Goal: Task Accomplishment & Management: Use online tool/utility

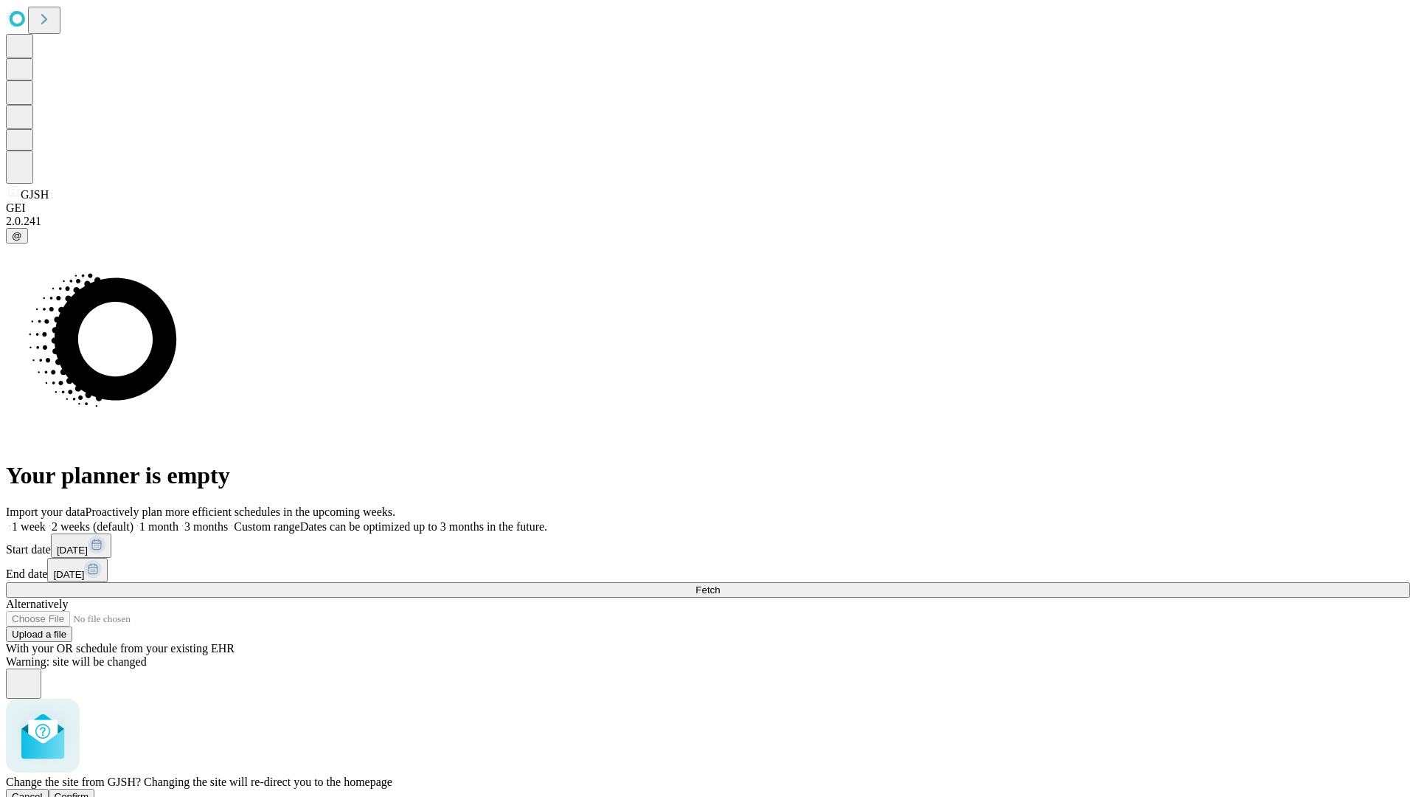
click at [89, 791] on span "Confirm" at bounding box center [72, 796] width 35 height 11
click at [179, 520] on label "1 month" at bounding box center [156, 526] width 45 height 13
click at [720, 584] on span "Fetch" at bounding box center [708, 589] width 24 height 11
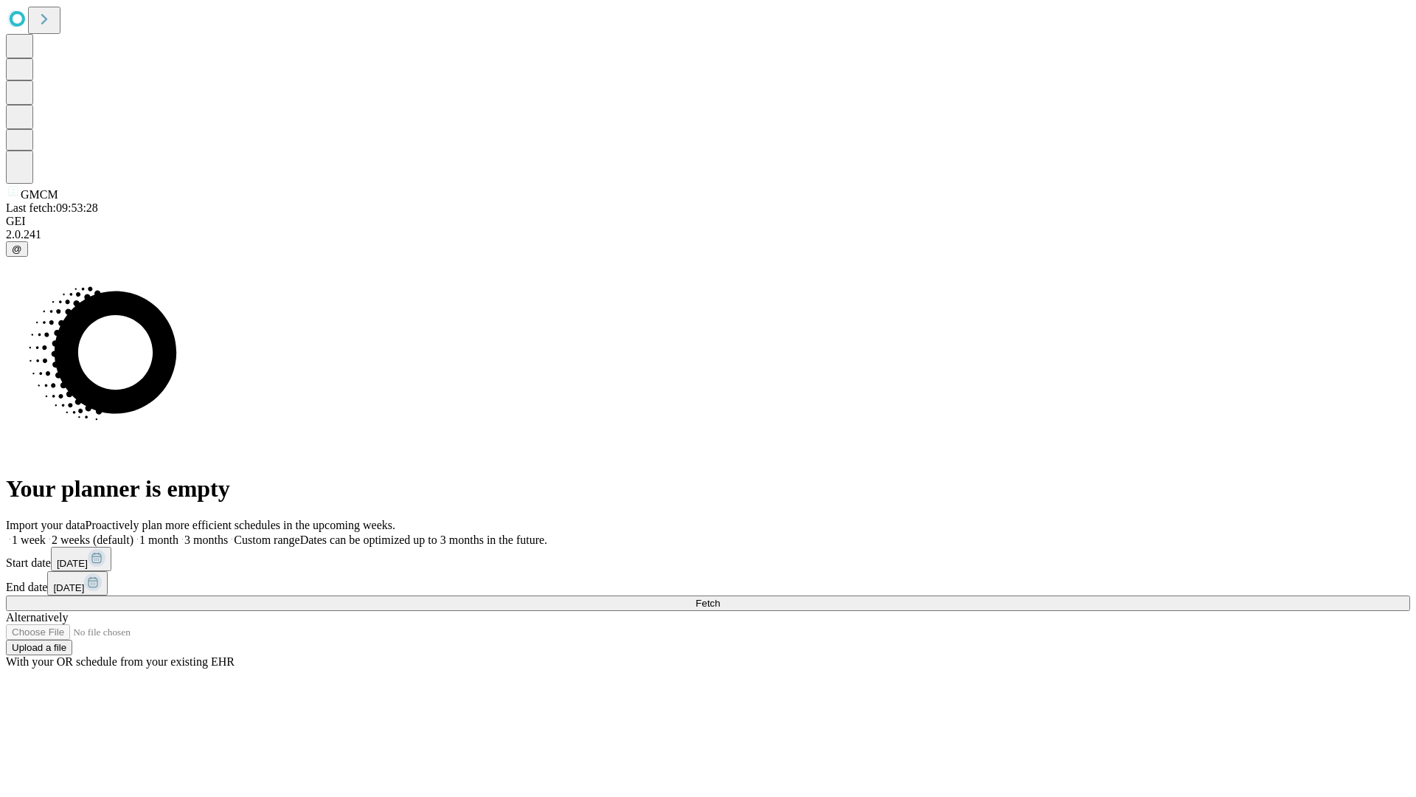
click at [720, 597] on span "Fetch" at bounding box center [708, 602] width 24 height 11
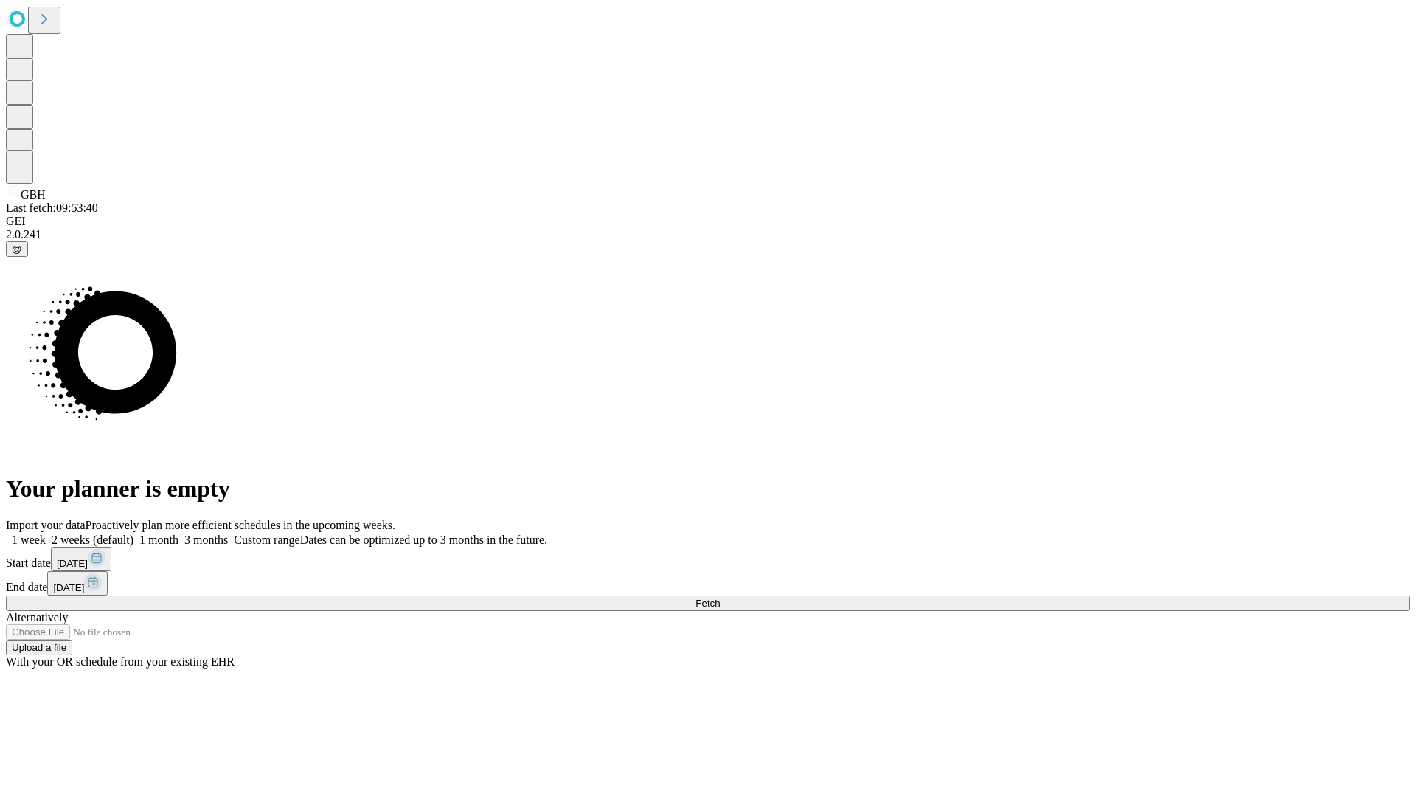
click at [720, 597] on span "Fetch" at bounding box center [708, 602] width 24 height 11
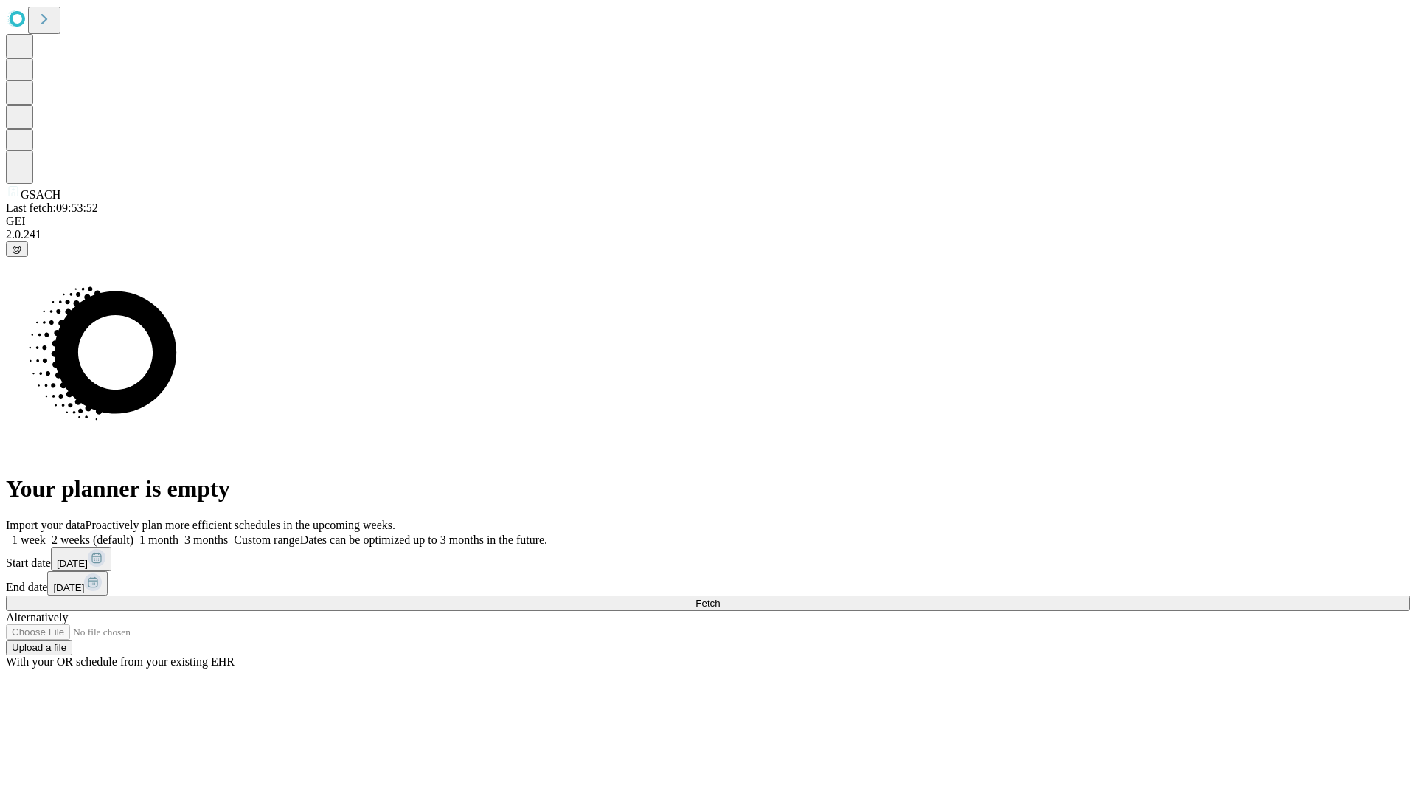
click at [179, 533] on label "1 month" at bounding box center [156, 539] width 45 height 13
click at [720, 597] on span "Fetch" at bounding box center [708, 602] width 24 height 11
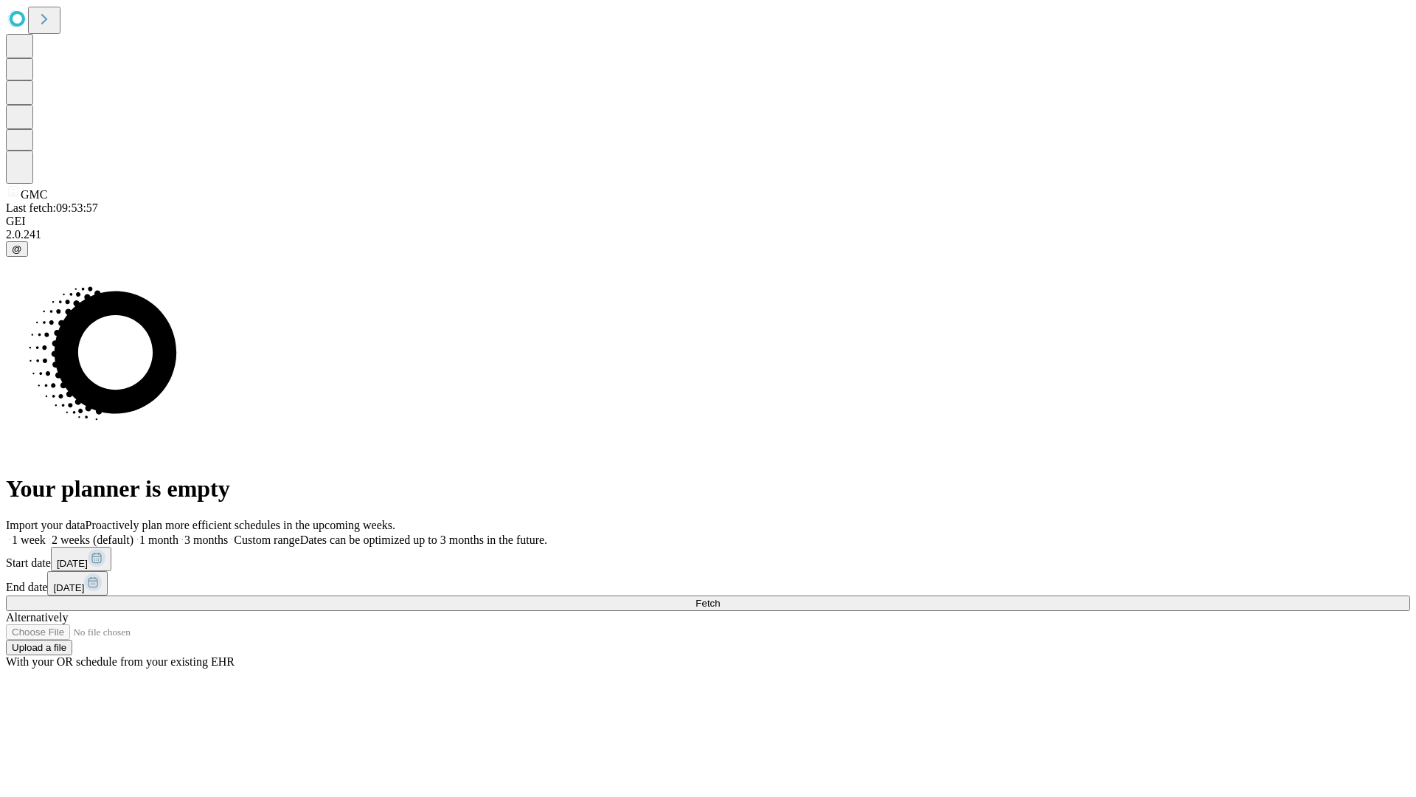
click at [179, 533] on label "1 month" at bounding box center [156, 539] width 45 height 13
click at [720, 597] on span "Fetch" at bounding box center [708, 602] width 24 height 11
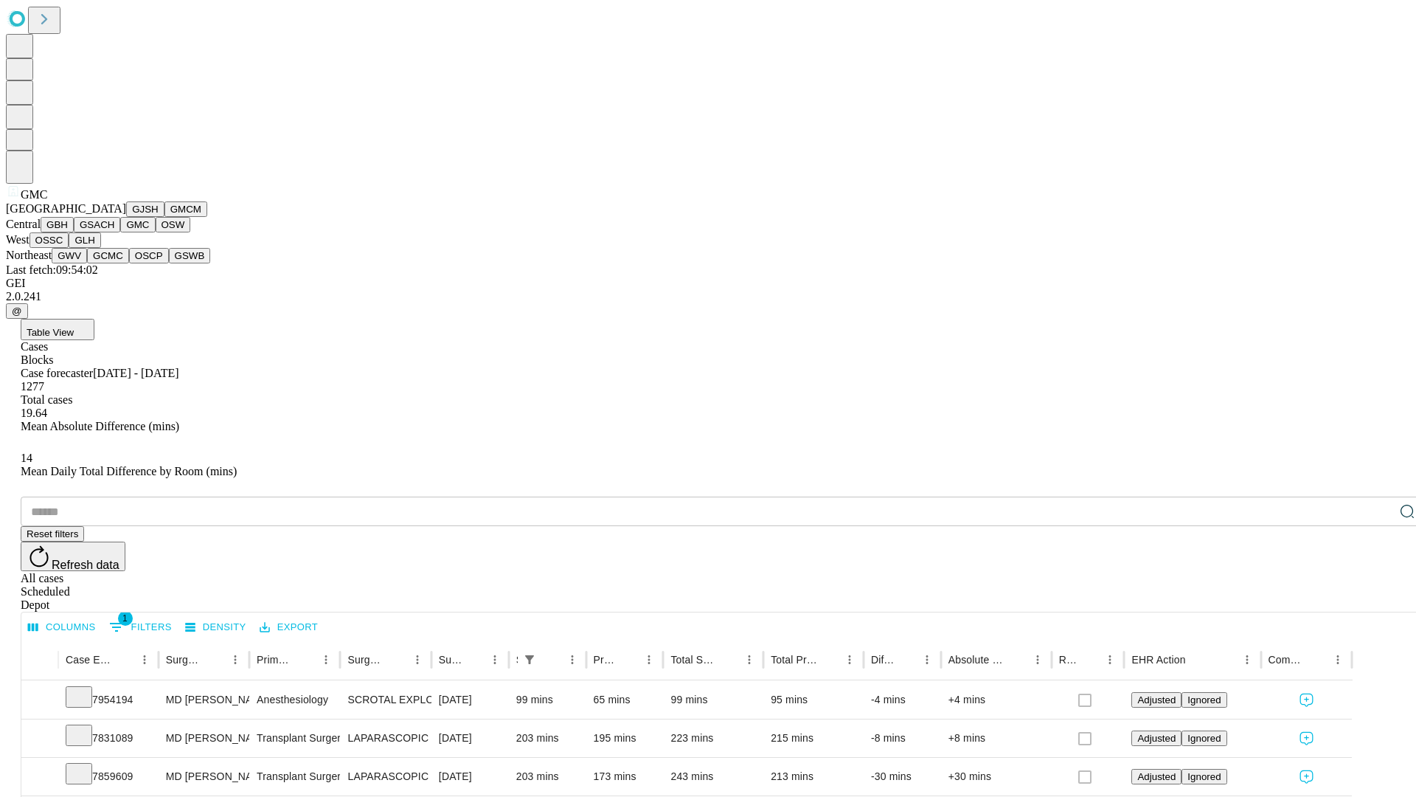
click at [156, 232] on button "OSW" at bounding box center [173, 224] width 35 height 15
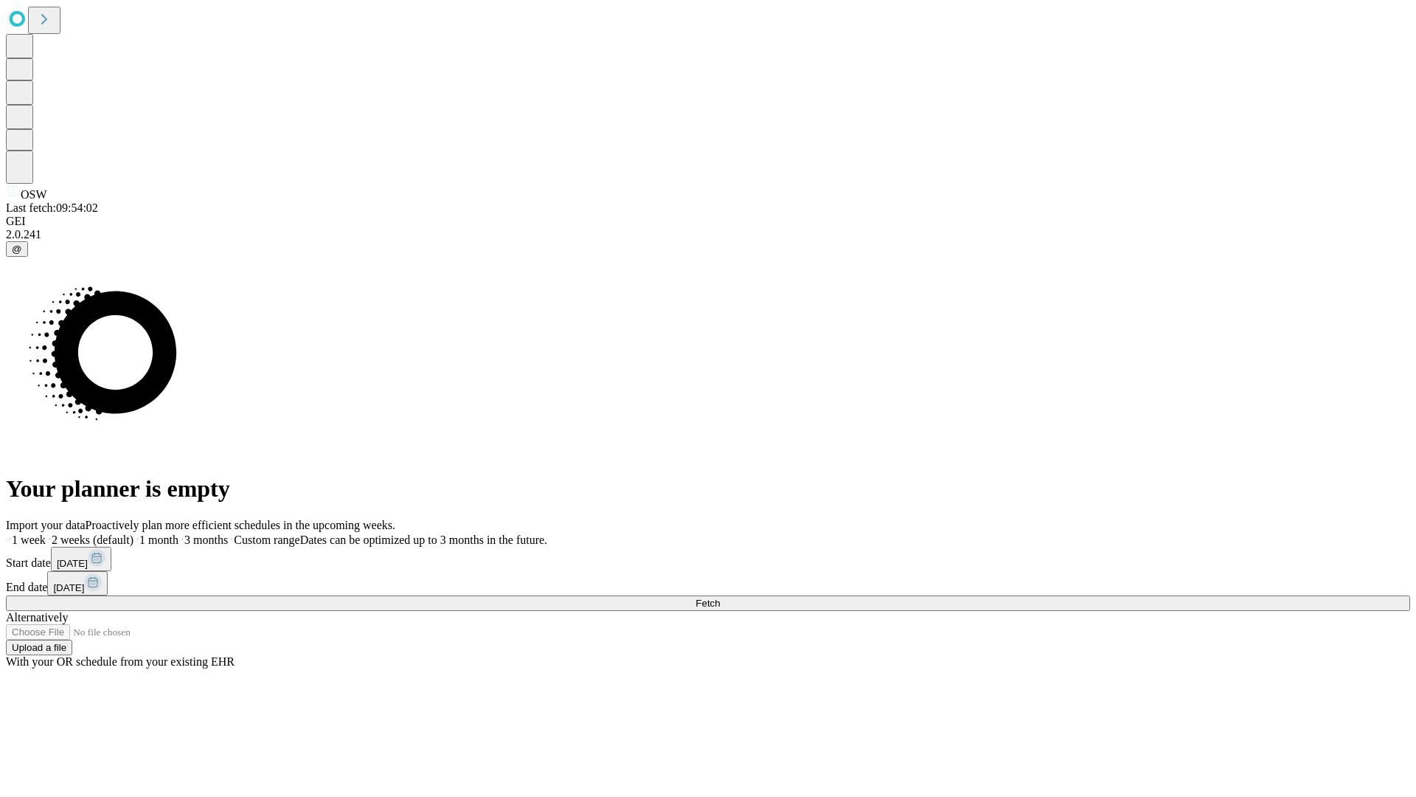
click at [179, 533] on label "1 month" at bounding box center [156, 539] width 45 height 13
click at [720, 597] on span "Fetch" at bounding box center [708, 602] width 24 height 11
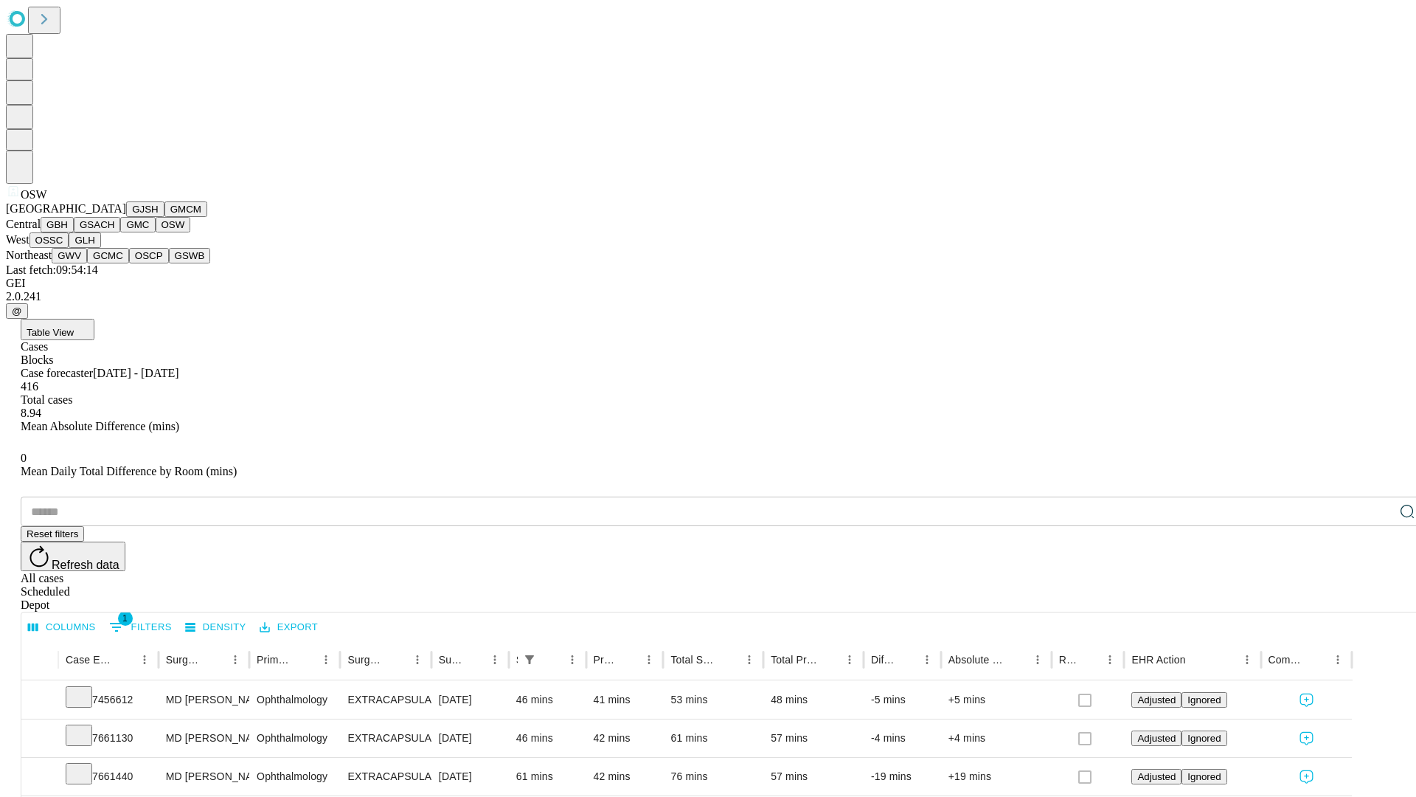
click at [69, 248] on button "OSSC" at bounding box center [50, 239] width 40 height 15
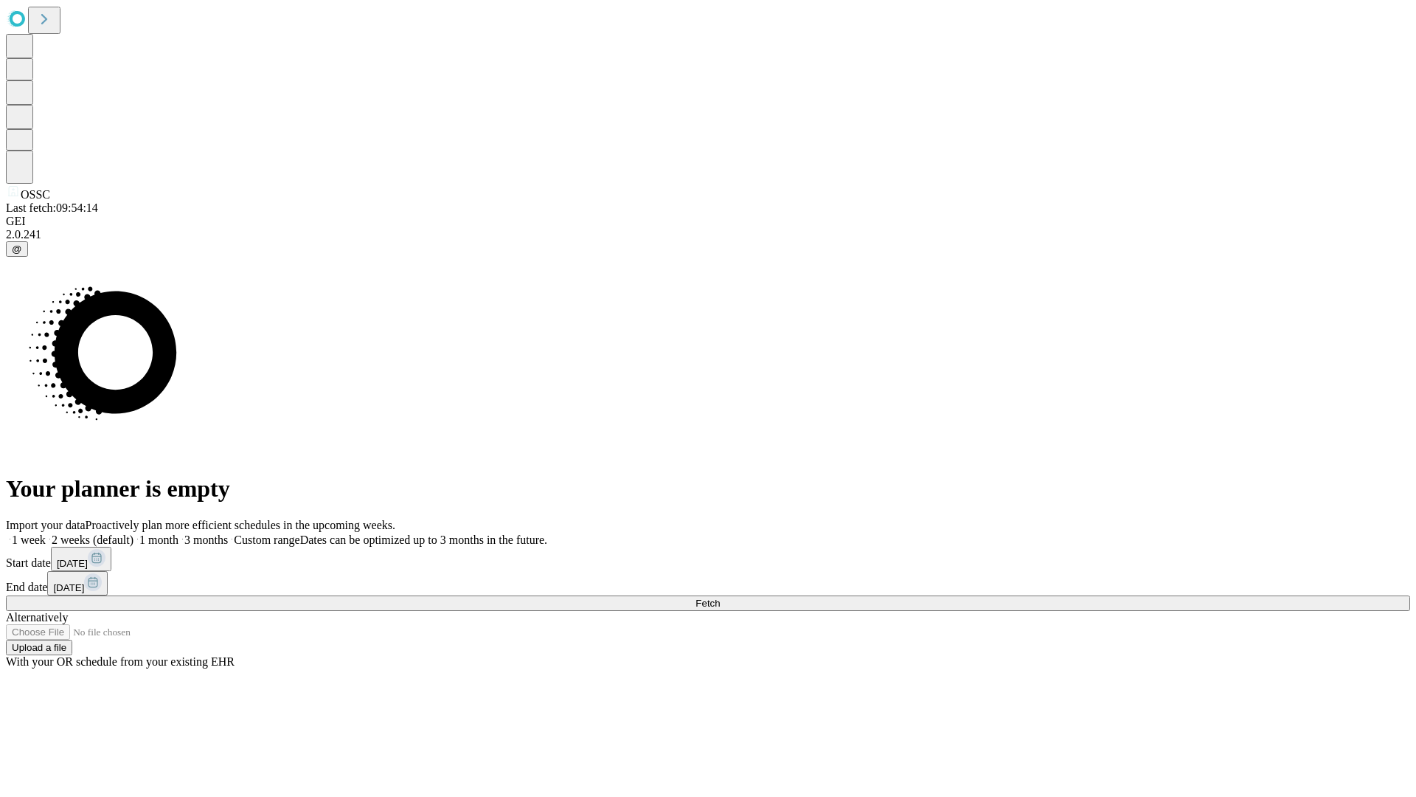
click at [179, 533] on label "1 month" at bounding box center [156, 539] width 45 height 13
click at [720, 597] on span "Fetch" at bounding box center [708, 602] width 24 height 11
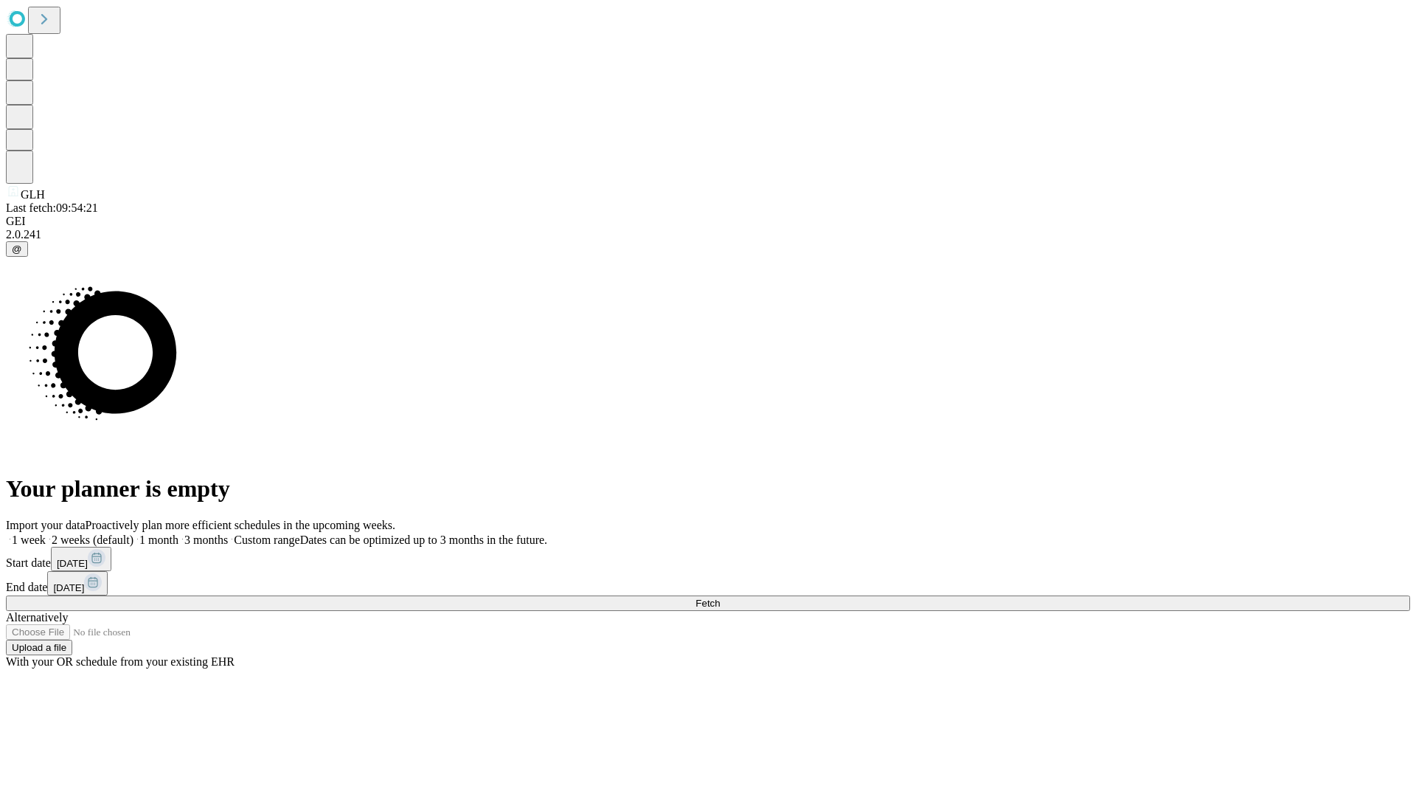
click at [179, 533] on label "1 month" at bounding box center [156, 539] width 45 height 13
click at [720, 597] on span "Fetch" at bounding box center [708, 602] width 24 height 11
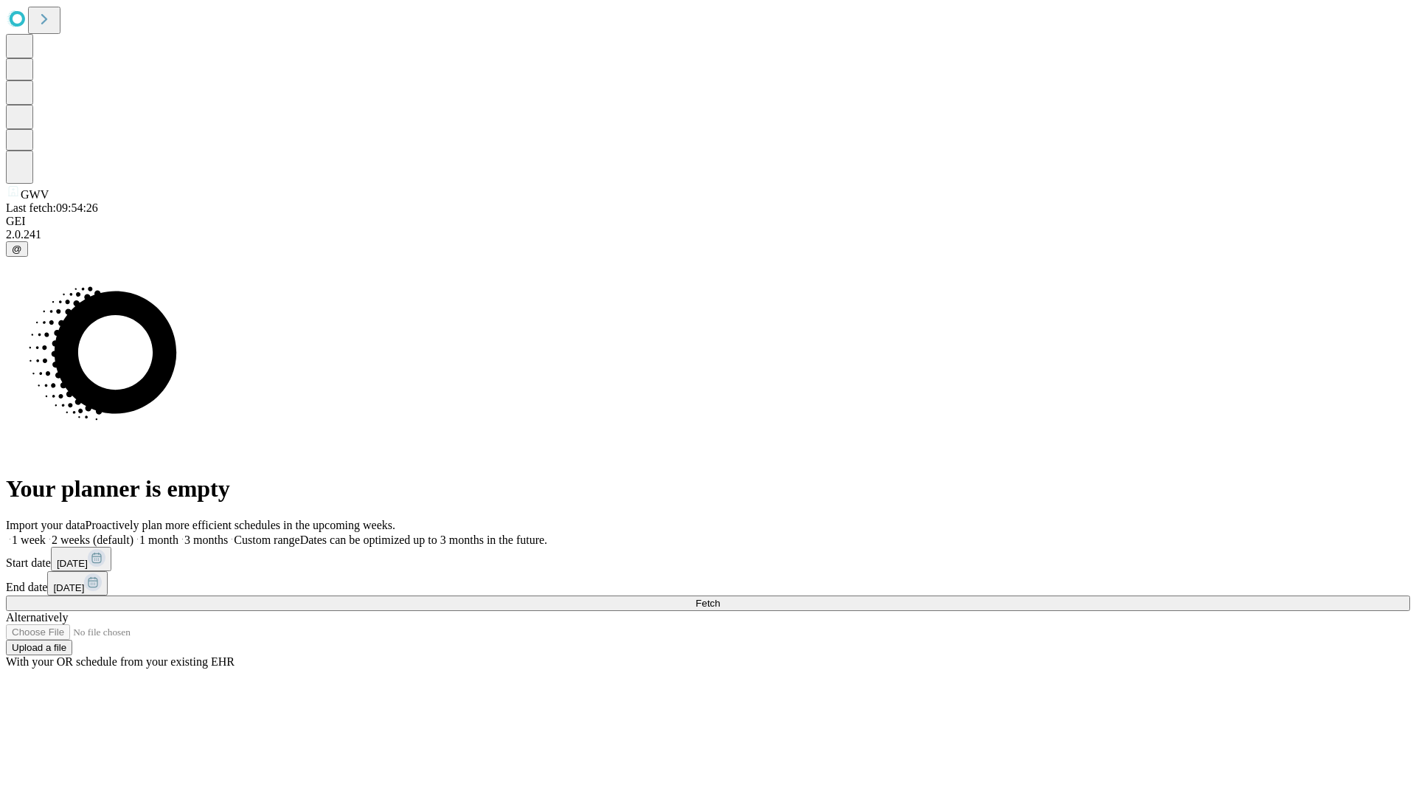
click at [179, 533] on label "1 month" at bounding box center [156, 539] width 45 height 13
click at [720, 597] on span "Fetch" at bounding box center [708, 602] width 24 height 11
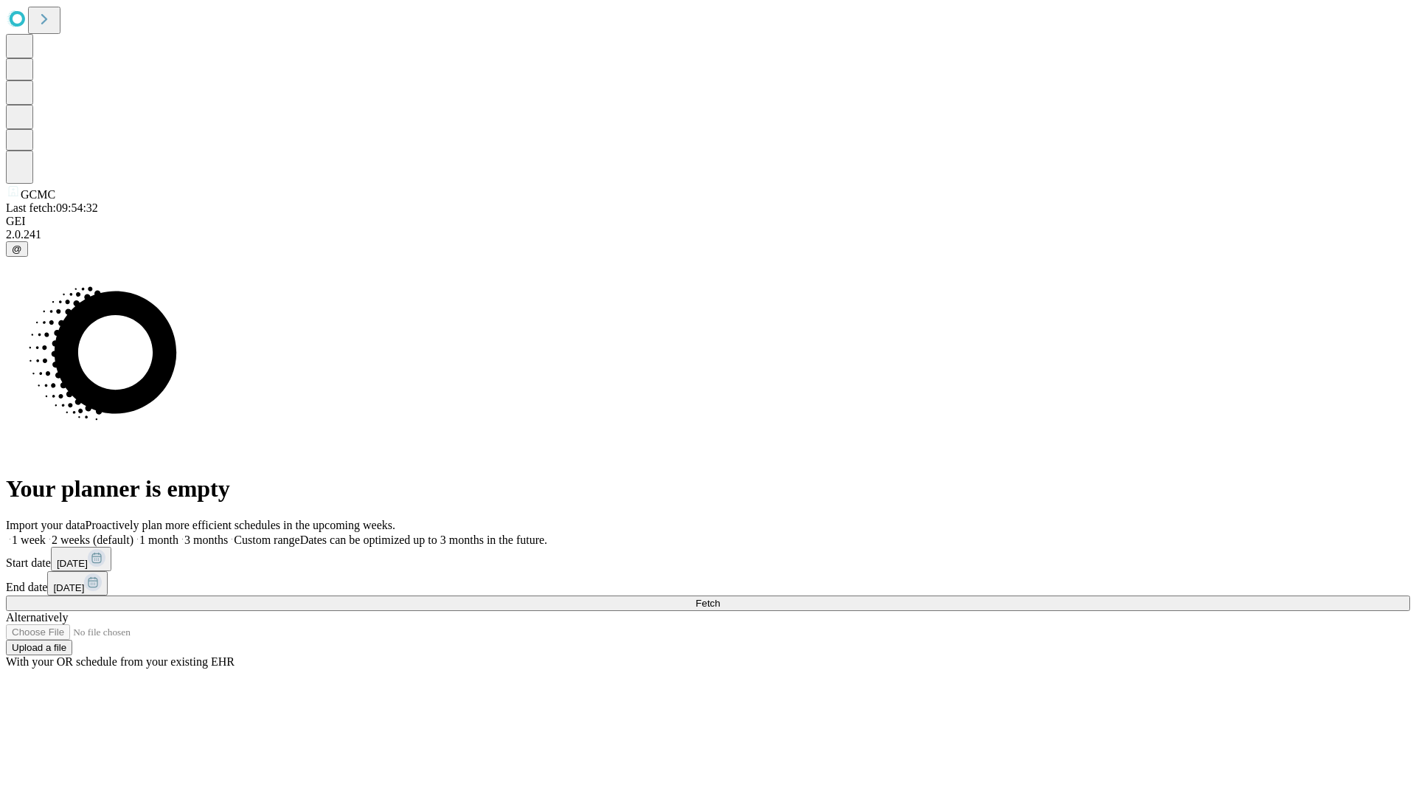
click at [179, 533] on label "1 month" at bounding box center [156, 539] width 45 height 13
click at [720, 597] on span "Fetch" at bounding box center [708, 602] width 24 height 11
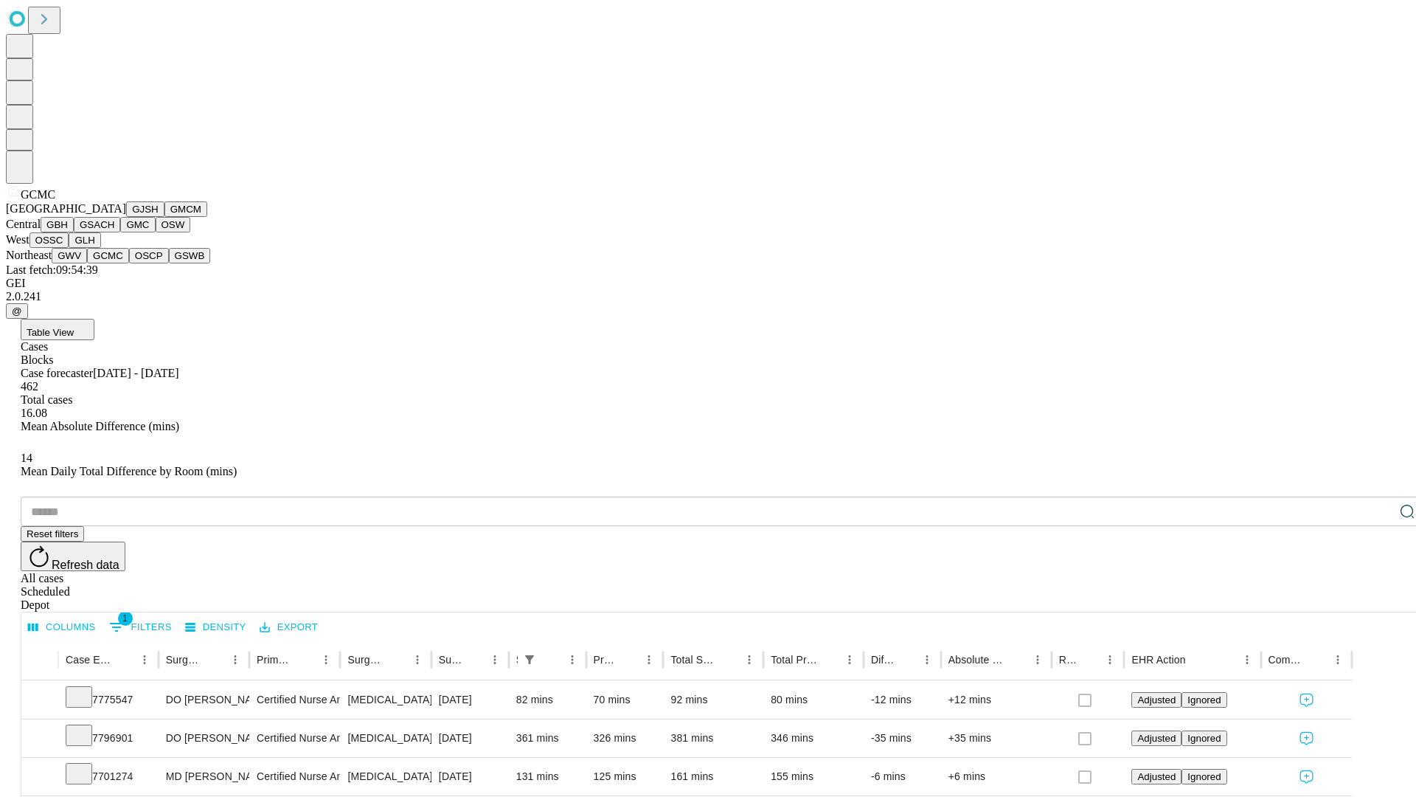
click at [129, 263] on button "OSCP" at bounding box center [149, 255] width 40 height 15
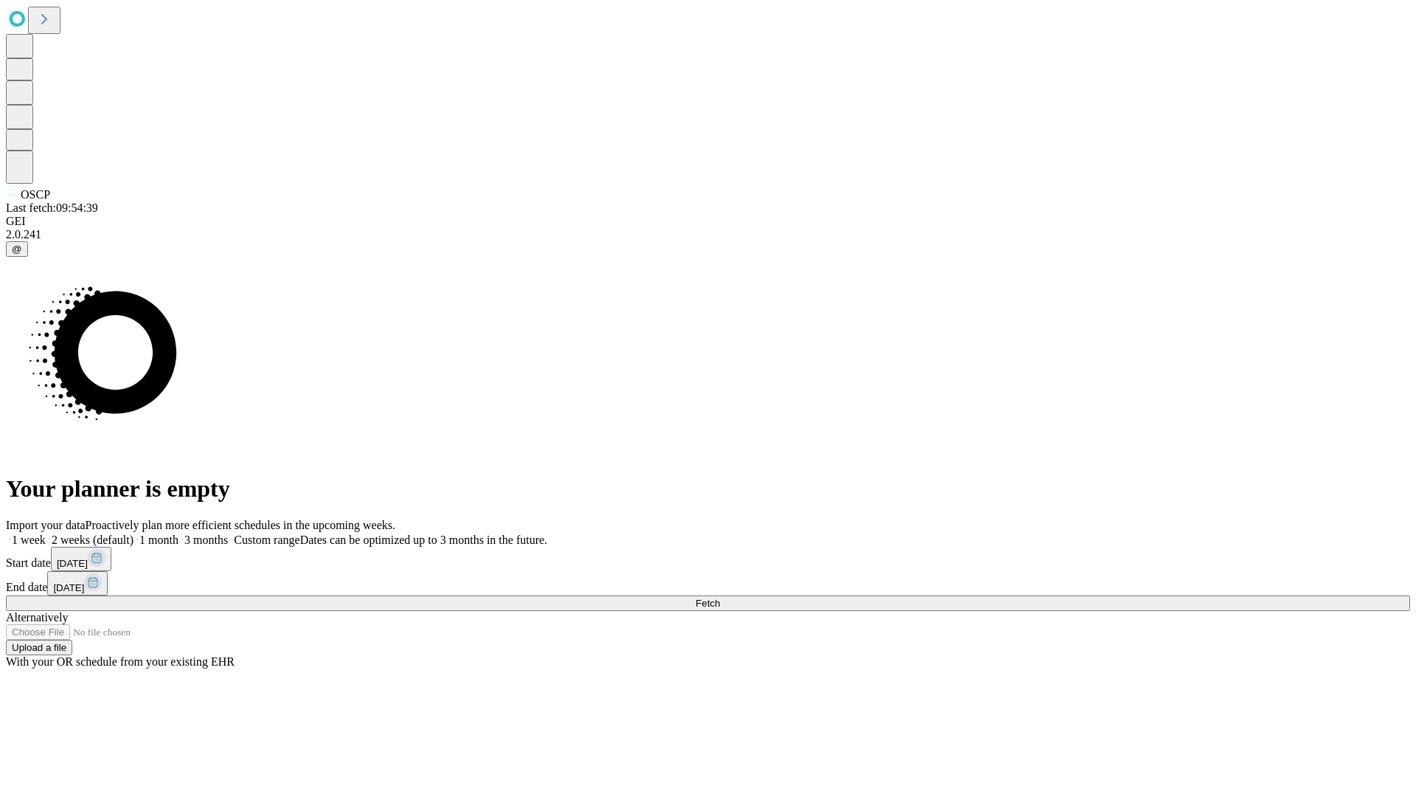
click at [179, 533] on label "1 month" at bounding box center [156, 539] width 45 height 13
click at [720, 597] on span "Fetch" at bounding box center [708, 602] width 24 height 11
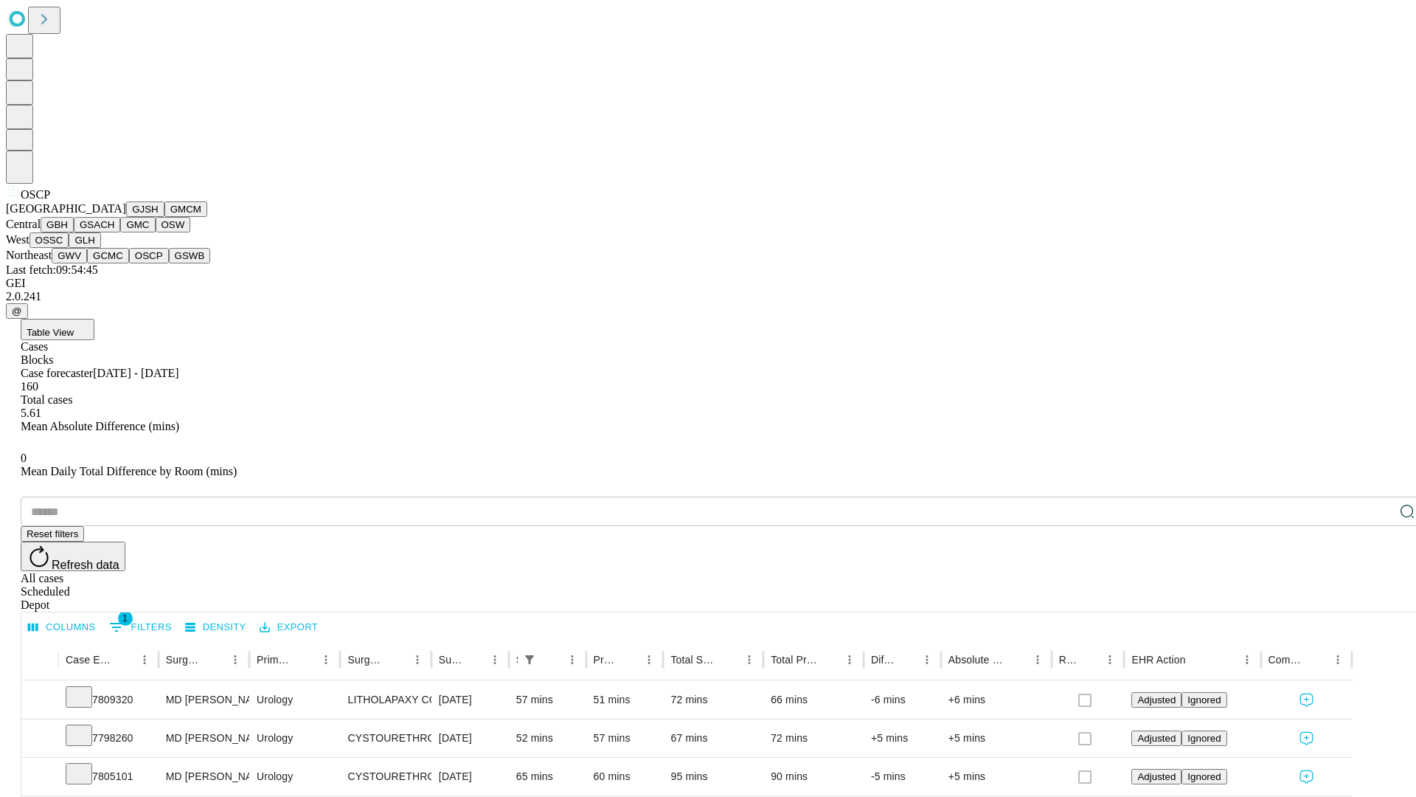
click at [169, 263] on button "GSWB" at bounding box center [190, 255] width 42 height 15
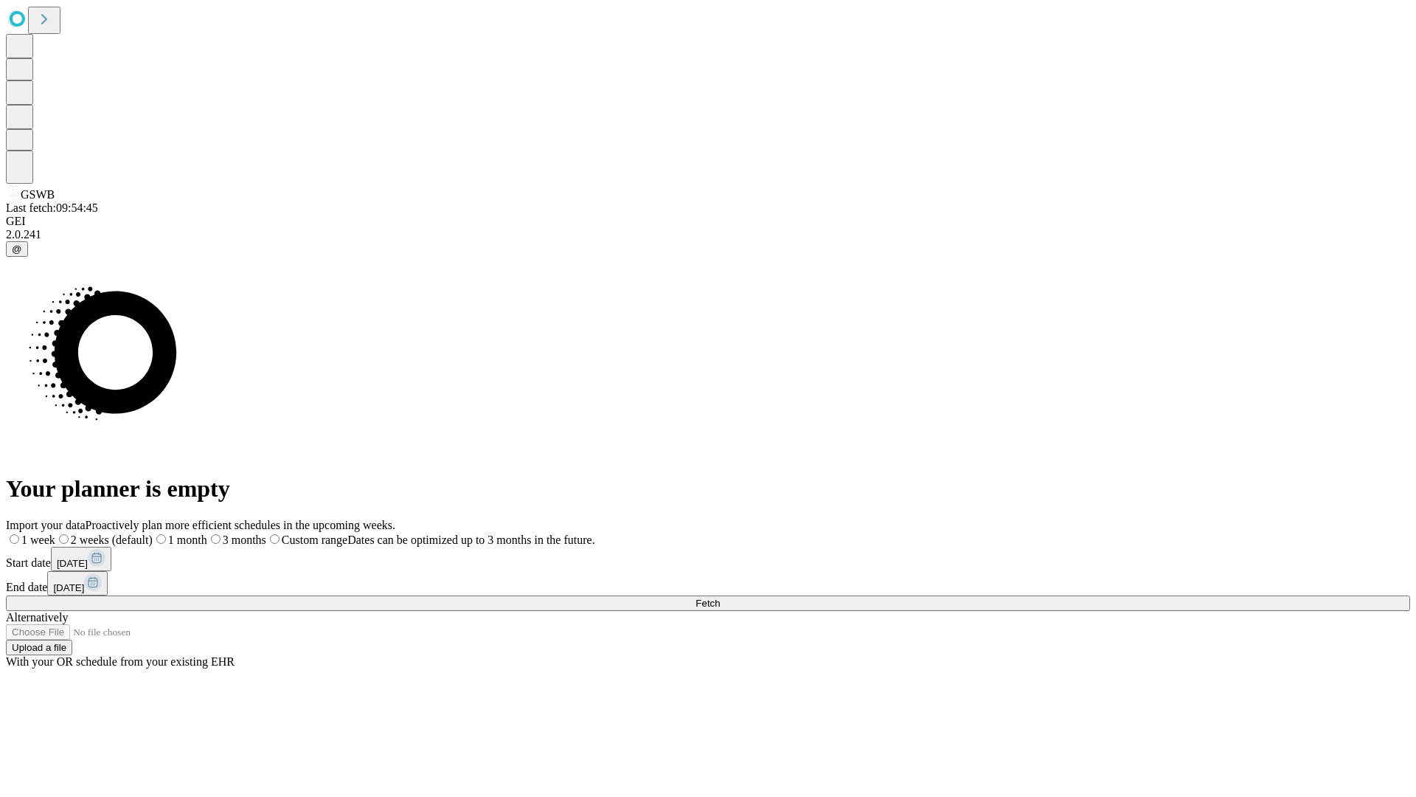
click at [207, 533] on label "1 month" at bounding box center [180, 539] width 55 height 13
click at [720, 597] on span "Fetch" at bounding box center [708, 602] width 24 height 11
